Goal: Information Seeking & Learning: Learn about a topic

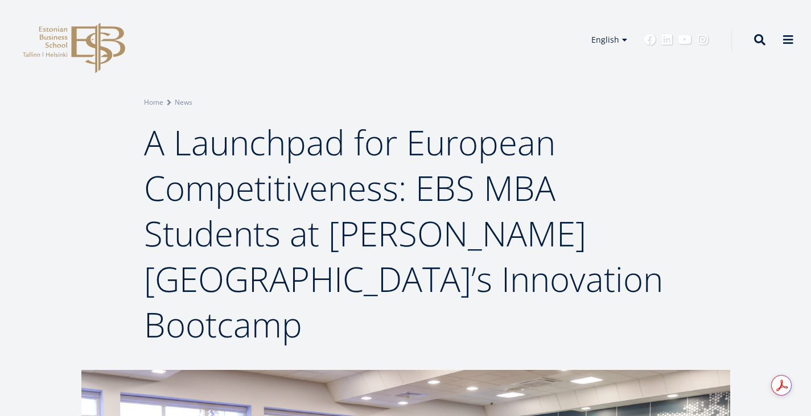
click at [352, 36] on div "EBS Logo Created with Sketch. Estonian Estonian English English Estonian Englis…" at bounding box center [405, 40] width 811 height 34
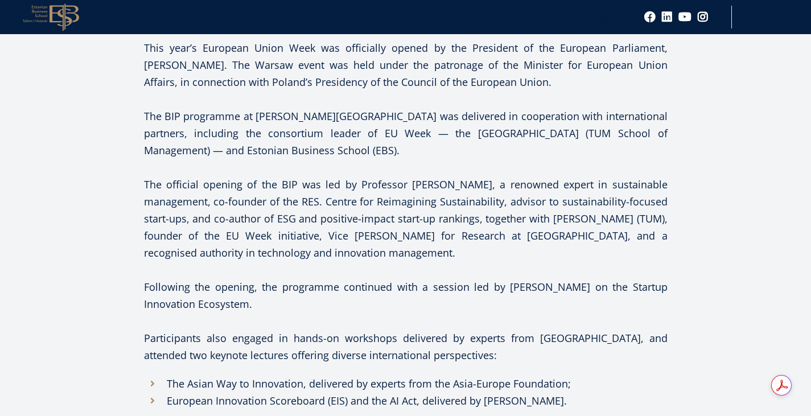
scroll to position [967, 0]
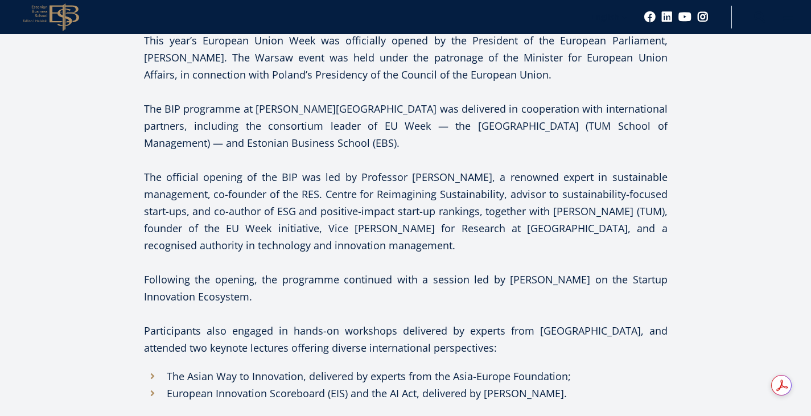
click at [569, 322] on p "Participants also engaged in hands-on workshops delivered by experts from [GEOG…" at bounding box center [405, 339] width 523 height 34
click at [716, 232] on div "Facebook Linkedin Email In [DATE], [PERSON_NAME][GEOGRAPHIC_DATA] (KU) hosted p…" at bounding box center [406, 284] width 694 height 1762
click at [728, 211] on div "Facebook Linkedin Email In [DATE], [PERSON_NAME][GEOGRAPHIC_DATA] (KU) hosted p…" at bounding box center [406, 284] width 694 height 1762
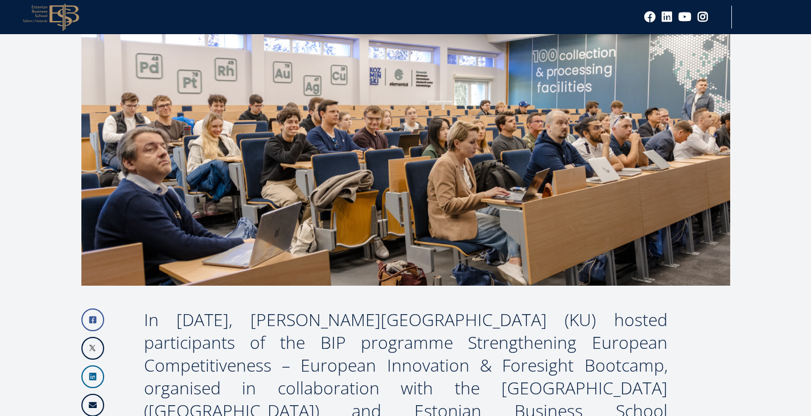
scroll to position [0, 0]
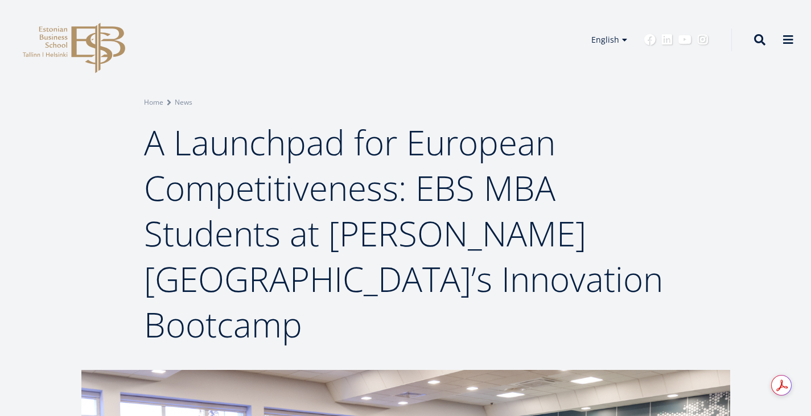
click at [677, 180] on div "Breadcrumb Home News A Launchpad for European Competitiveness: EBS MBA Students…" at bounding box center [405, 222] width 569 height 250
click at [677, 179] on div "Breadcrumb Home News A Launchpad for European Competitiveness: EBS MBA Students…" at bounding box center [405, 222] width 569 height 250
click at [623, 183] on h1 "A Launchpad for European Competitiveness: EBS MBA Students at [PERSON_NAME][GEO…" at bounding box center [405, 233] width 523 height 228
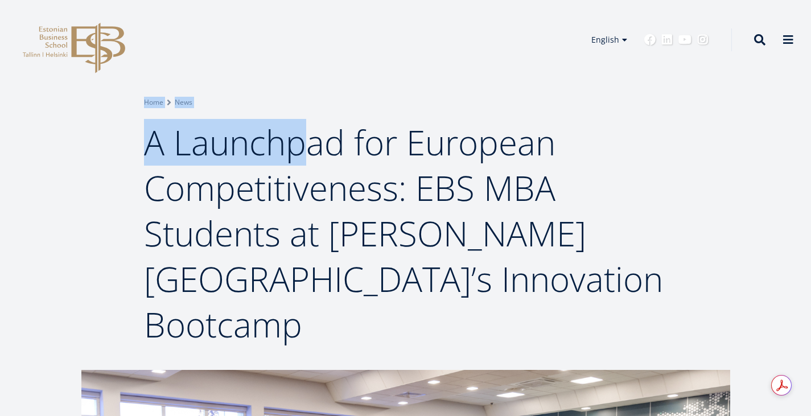
drag, startPoint x: 137, startPoint y: 101, endPoint x: 353, endPoint y: 161, distance: 224.9
click at [331, 152] on div "Breadcrumb Home News A Launchpad for European Competitiveness: EBS MBA Students…" at bounding box center [405, 222] width 569 height 250
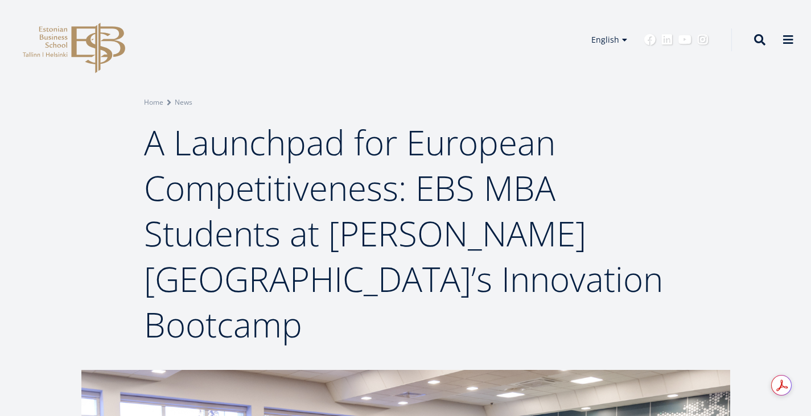
click at [669, 237] on div "Breadcrumb Home News A Launchpad for European Competitiveness: EBS MBA Students…" at bounding box center [405, 222] width 569 height 250
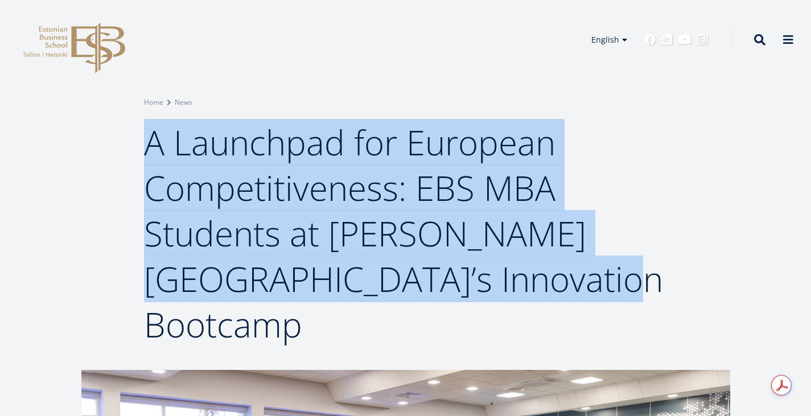
drag, startPoint x: 411, startPoint y: 327, endPoint x: 174, endPoint y: 164, distance: 287.2
click at [174, 164] on h1 "A Launchpad for European Competitiveness: EBS MBA Students at [PERSON_NAME][GEO…" at bounding box center [405, 233] width 523 height 228
click at [691, 253] on div "Breadcrumb Home News A Launchpad for European Competitiveness: EBS MBA Students…" at bounding box center [405, 185] width 811 height 370
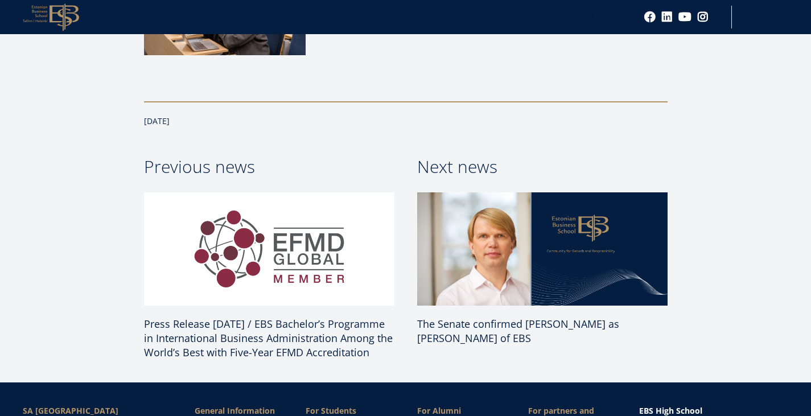
scroll to position [1821, 0]
